Goal: Task Accomplishment & Management: Use online tool/utility

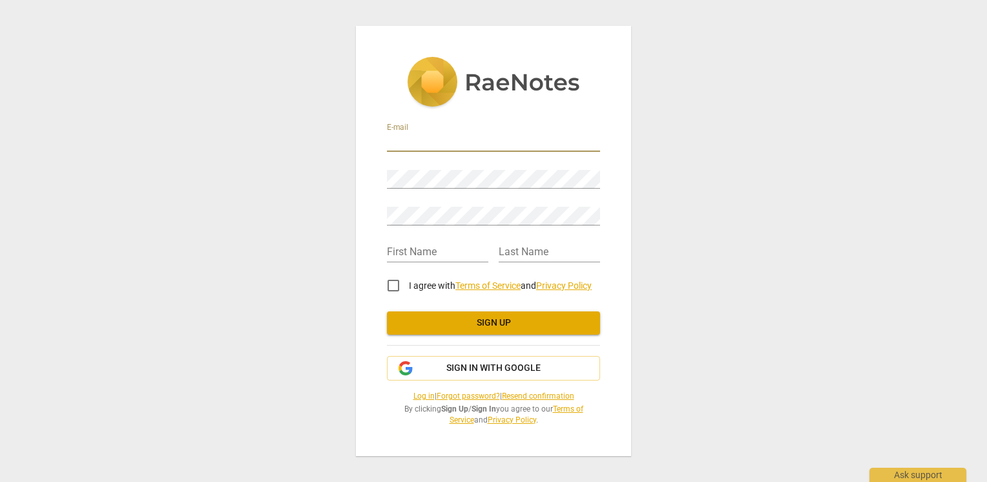
click at [420, 140] on input "email" at bounding box center [493, 142] width 213 height 19
type input "simona.lefter2015@gmail.com"
type input "simona"
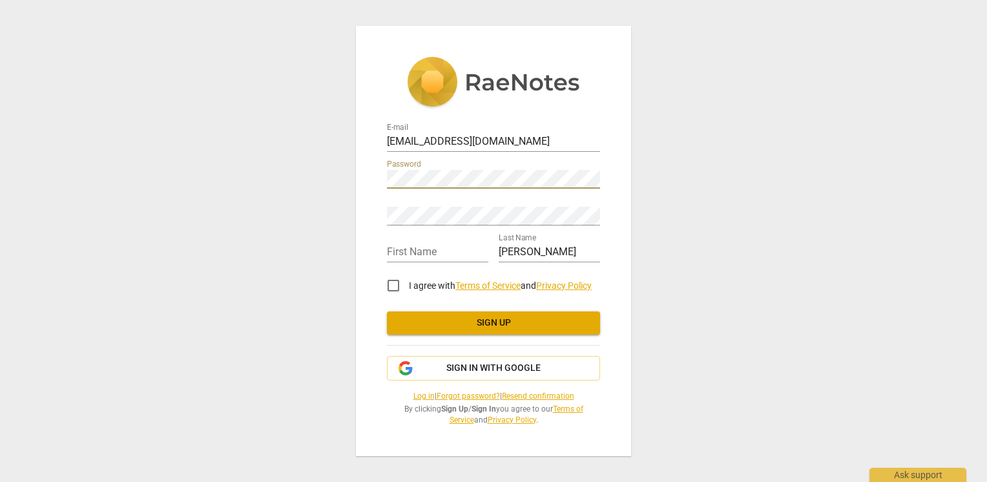
click at [380, 172] on div "E-mail simona.lefter2015@gmail.com Password Retype Password First Name Last Nam…" at bounding box center [493, 241] width 275 height 430
click at [453, 243] on div "First Name" at bounding box center [437, 247] width 101 height 29
click at [420, 252] on input "text" at bounding box center [437, 253] width 101 height 19
type input "[PERSON_NAME]"
click at [556, 244] on input "simona" at bounding box center [549, 253] width 101 height 19
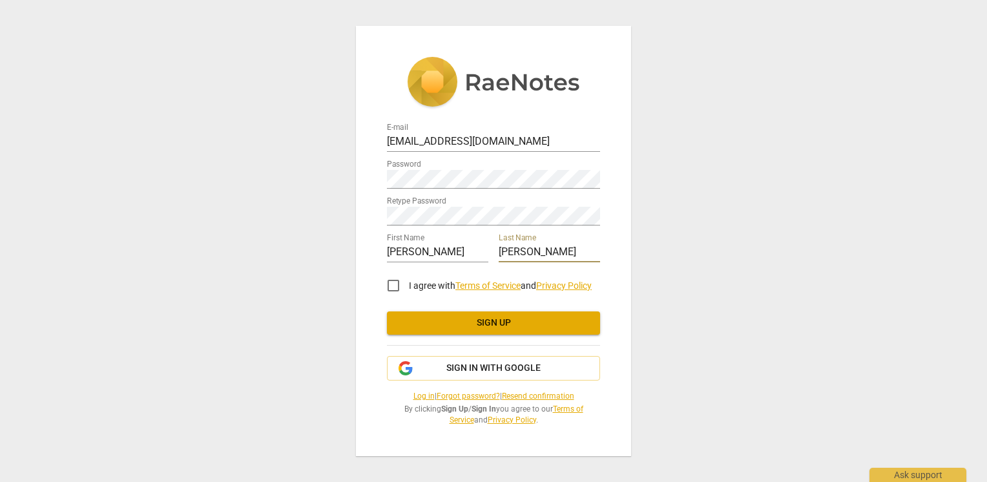
drag, startPoint x: 542, startPoint y: 252, endPoint x: 494, endPoint y: 252, distance: 47.8
click at [494, 252] on div "First Name Simona Last Name simona" at bounding box center [493, 246] width 213 height 37
type input "Lefter"
click at [389, 283] on input "I agree with Terms of Service and Privacy Policy" at bounding box center [393, 285] width 31 height 31
checkbox input "true"
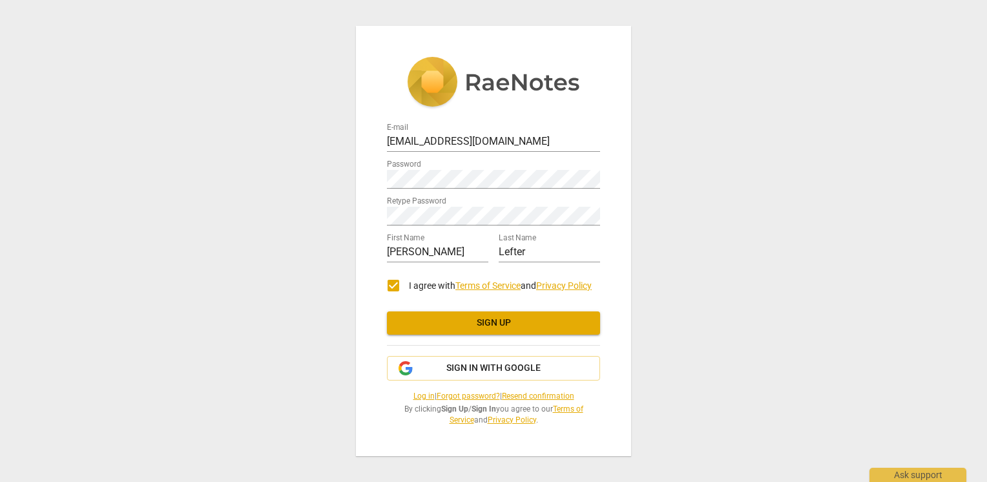
click at [511, 326] on span "Sign up" at bounding box center [493, 323] width 193 height 13
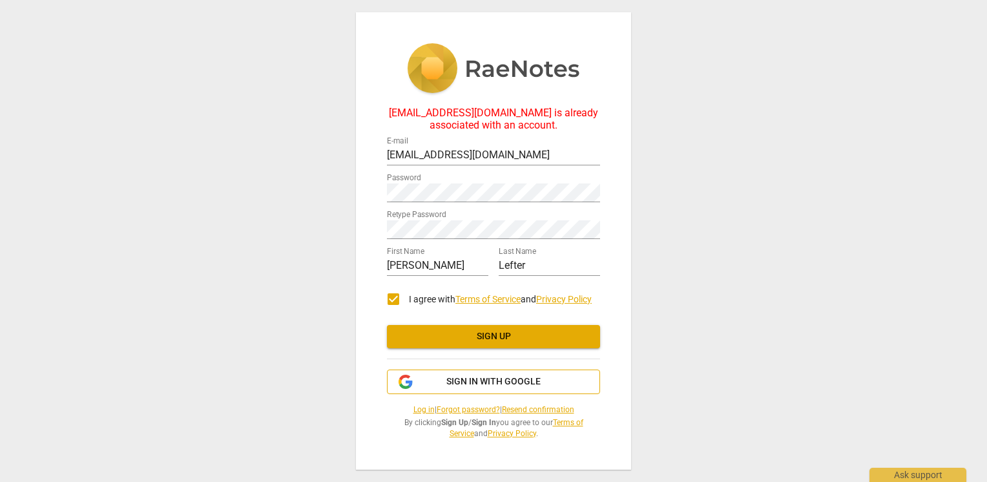
click at [489, 384] on span "Sign in with Google" at bounding box center [494, 381] width 94 height 13
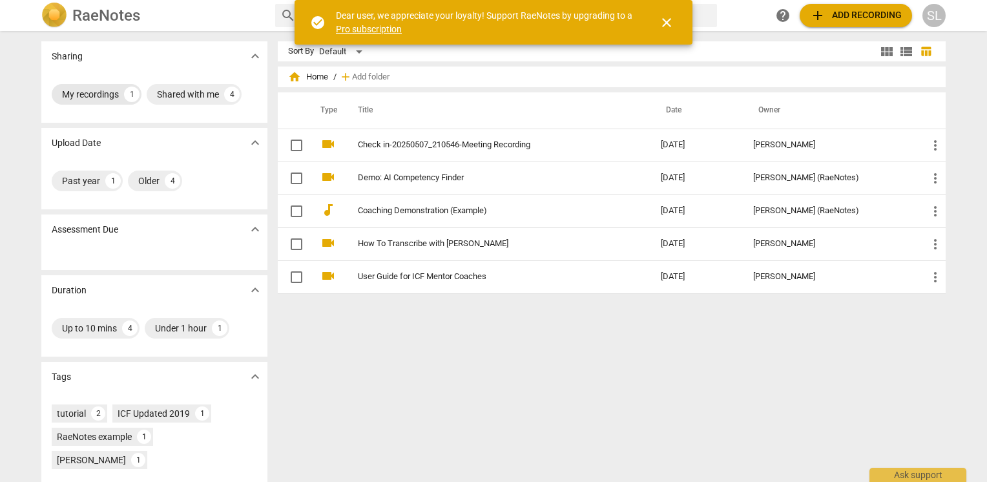
click at [75, 100] on div "My recordings" at bounding box center [90, 94] width 57 height 13
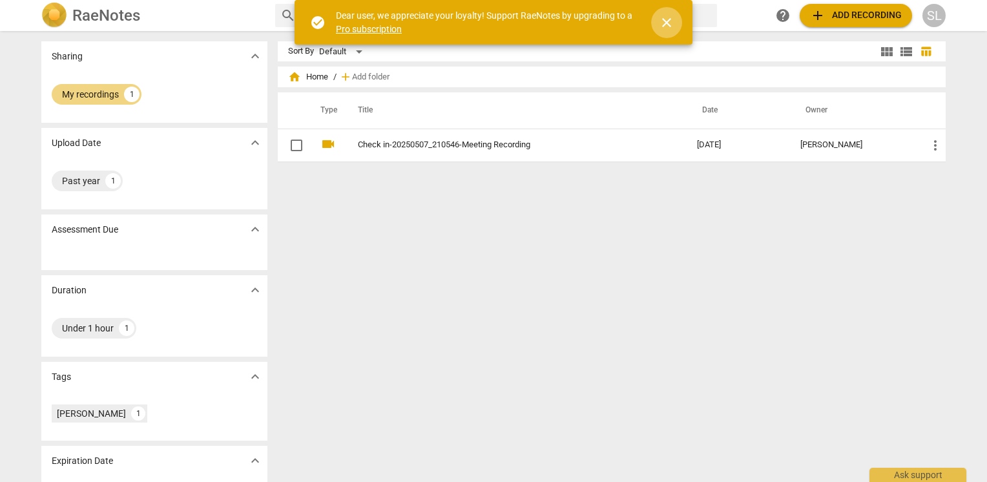
click at [668, 19] on span "close" at bounding box center [667, 23] width 16 height 16
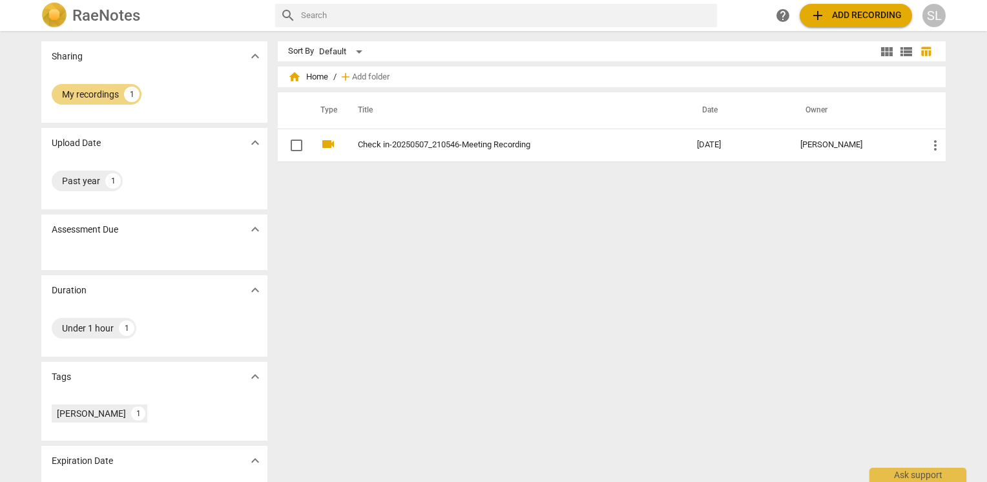
click at [870, 14] on span "add Add recording" at bounding box center [856, 16] width 92 height 16
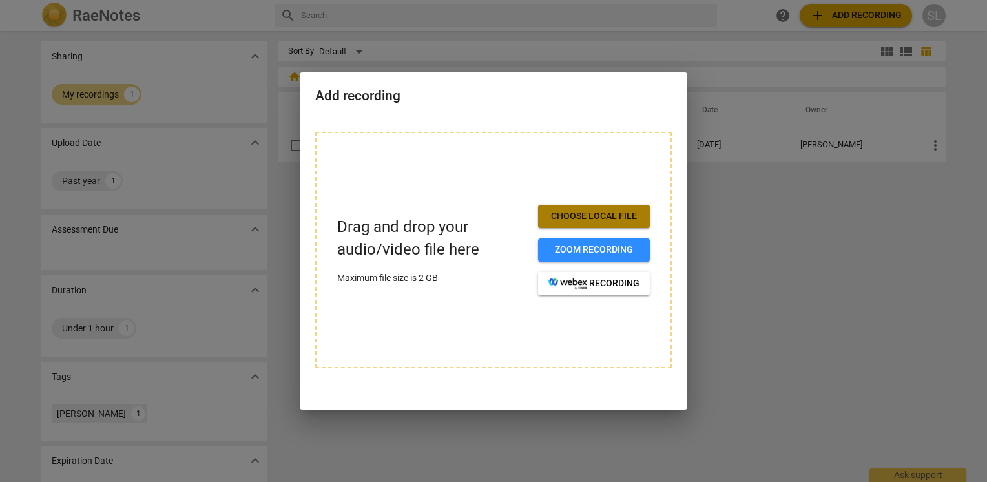
click at [589, 216] on span "Choose local file" at bounding box center [594, 216] width 91 height 13
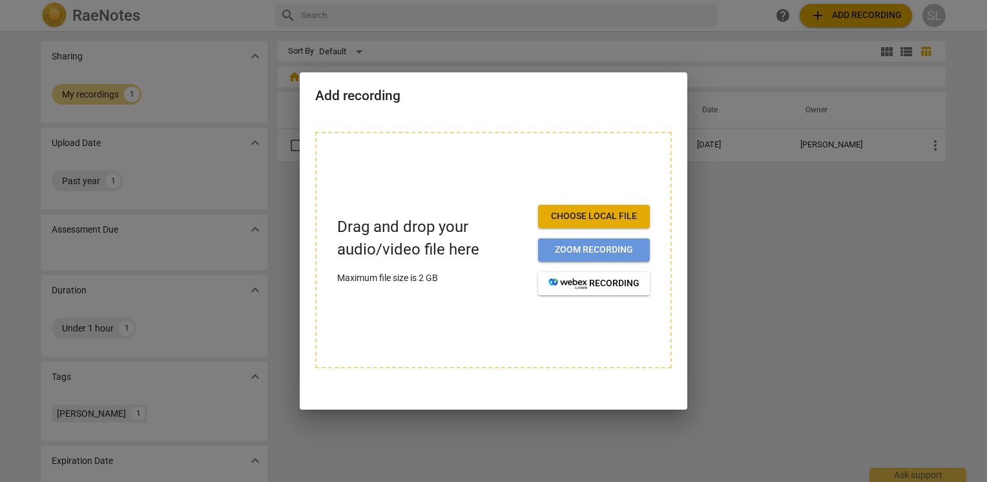
click at [594, 249] on span "Zoom recording" at bounding box center [594, 250] width 91 height 13
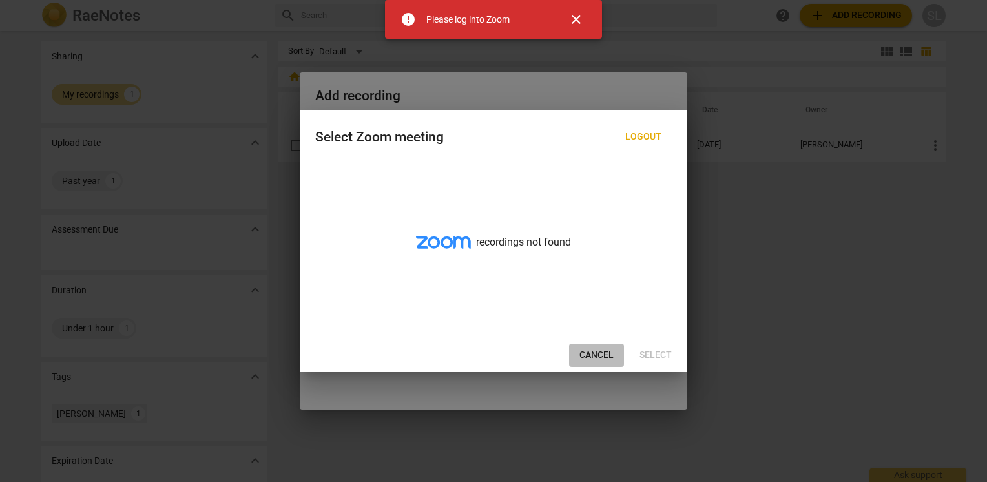
click at [587, 357] on span "Cancel" at bounding box center [597, 355] width 34 height 13
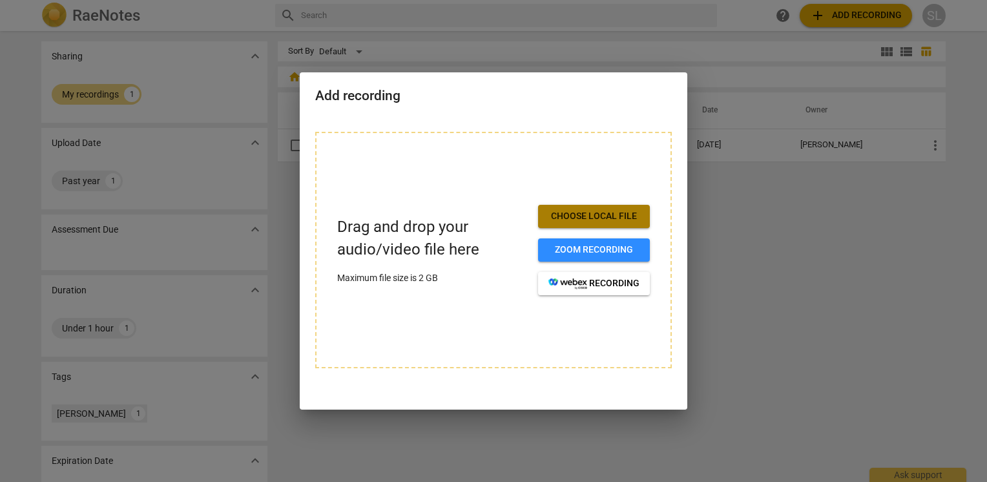
click at [591, 218] on span "Choose local file" at bounding box center [594, 216] width 91 height 13
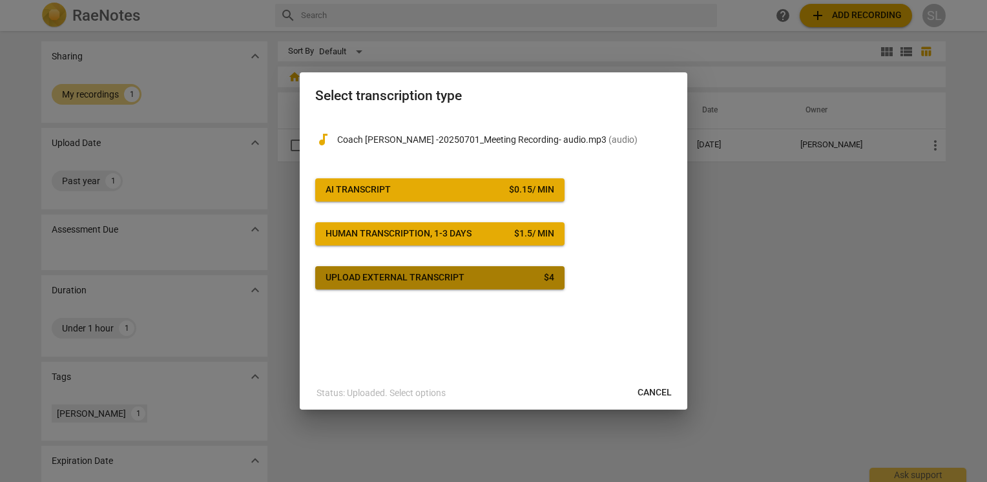
click at [447, 287] on button "Upload external transcript $ 4" at bounding box center [439, 277] width 249 height 23
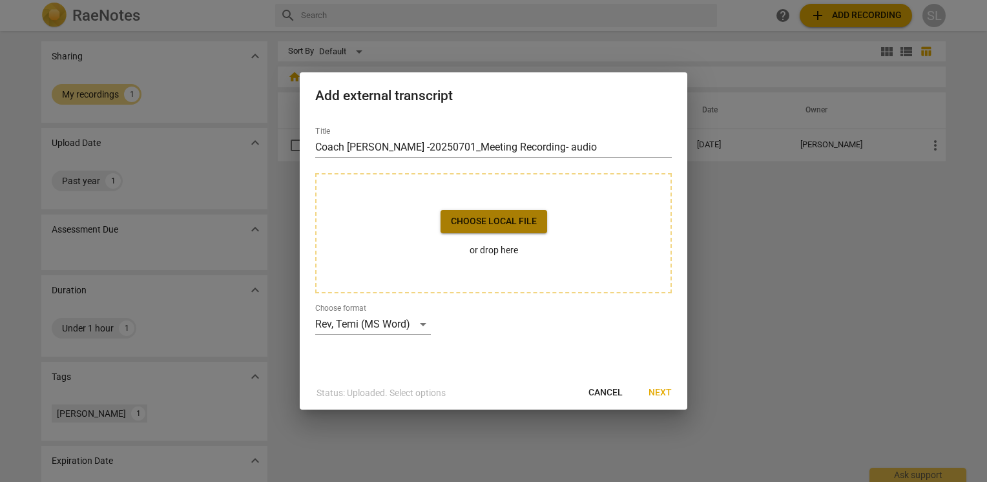
click at [512, 216] on span "Choose local file" at bounding box center [494, 221] width 86 height 13
click at [657, 397] on span "Next" at bounding box center [660, 392] width 23 height 13
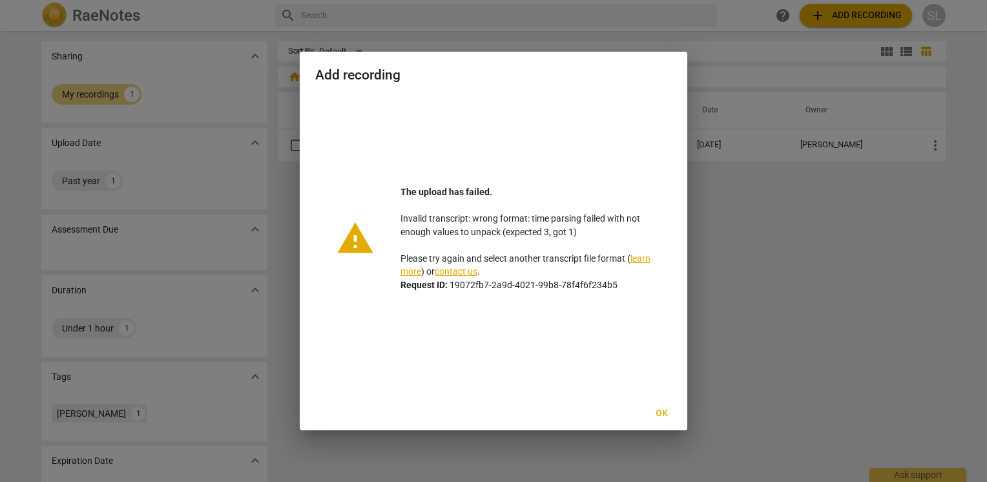
click at [659, 417] on span "Ok" at bounding box center [661, 413] width 21 height 13
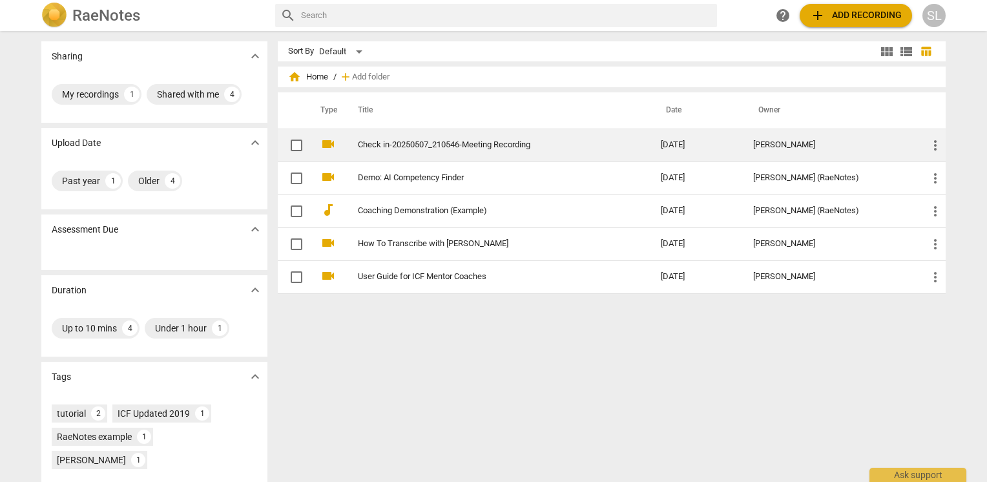
click at [504, 145] on link "Check in-20250507_210546-Meeting Recording" at bounding box center [486, 145] width 257 height 10
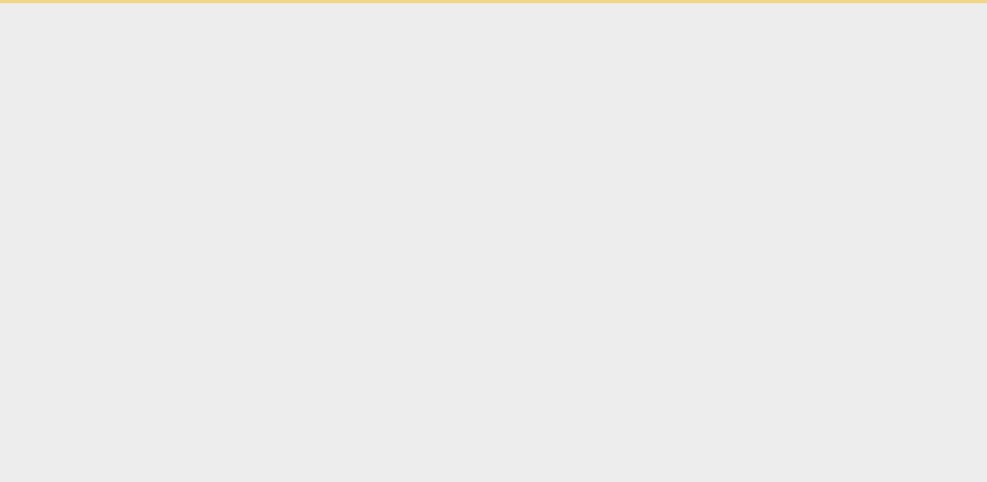
click at [504, 3] on html "Ask support" at bounding box center [493, 1] width 987 height 3
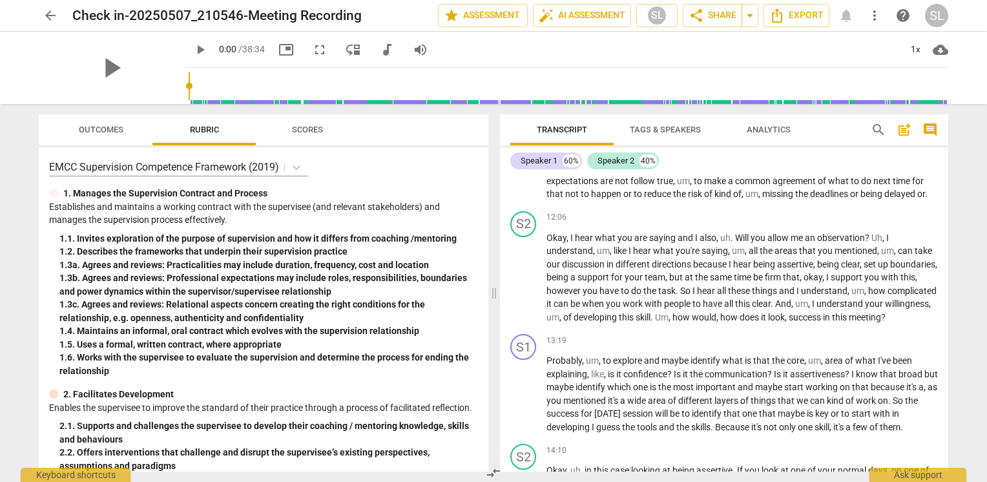
scroll to position [1848, 0]
click at [618, 172] on div "Speaker 1 60% Speaker 2 40%" at bounding box center [724, 161] width 428 height 22
click at [620, 162] on div "Speaker 2" at bounding box center [616, 160] width 37 height 13
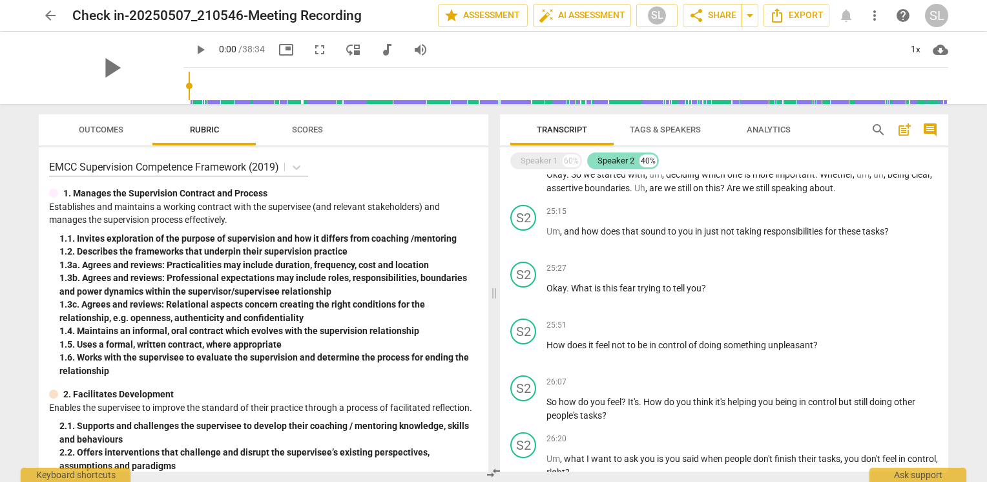
scroll to position [771, 0]
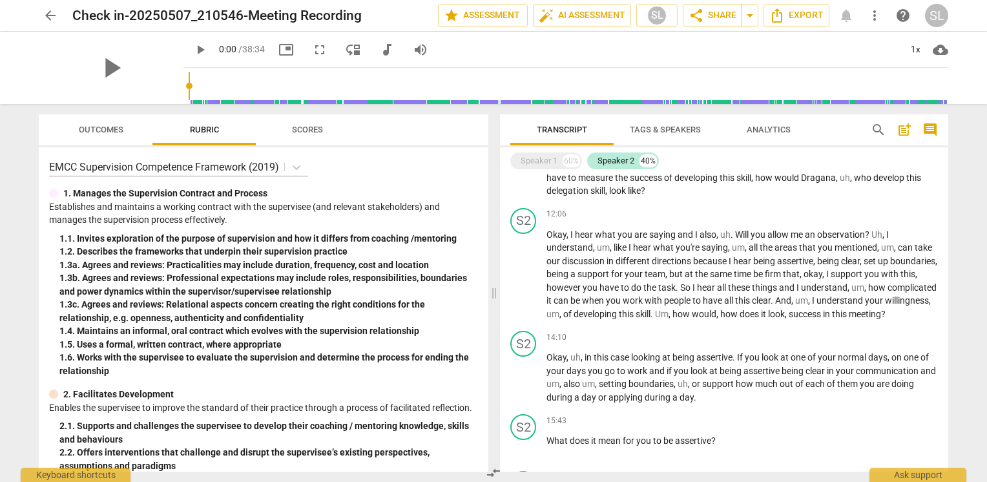
click at [49, 20] on span "arrow_back" at bounding box center [51, 16] width 16 height 16
